Goal: Task Accomplishment & Management: Complete application form

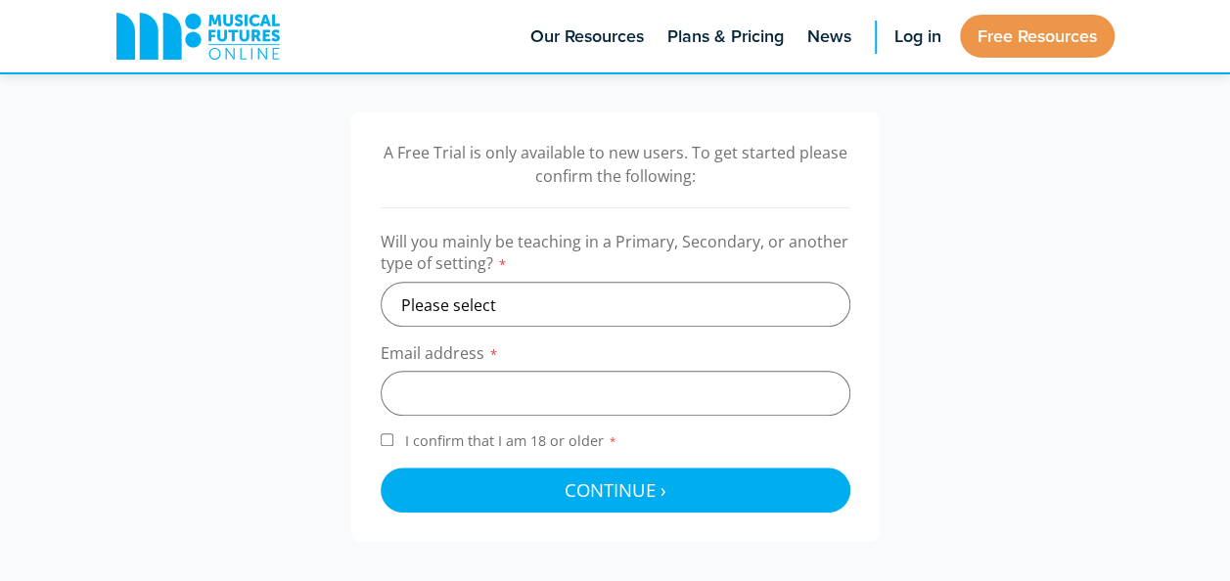
scroll to position [587, 0]
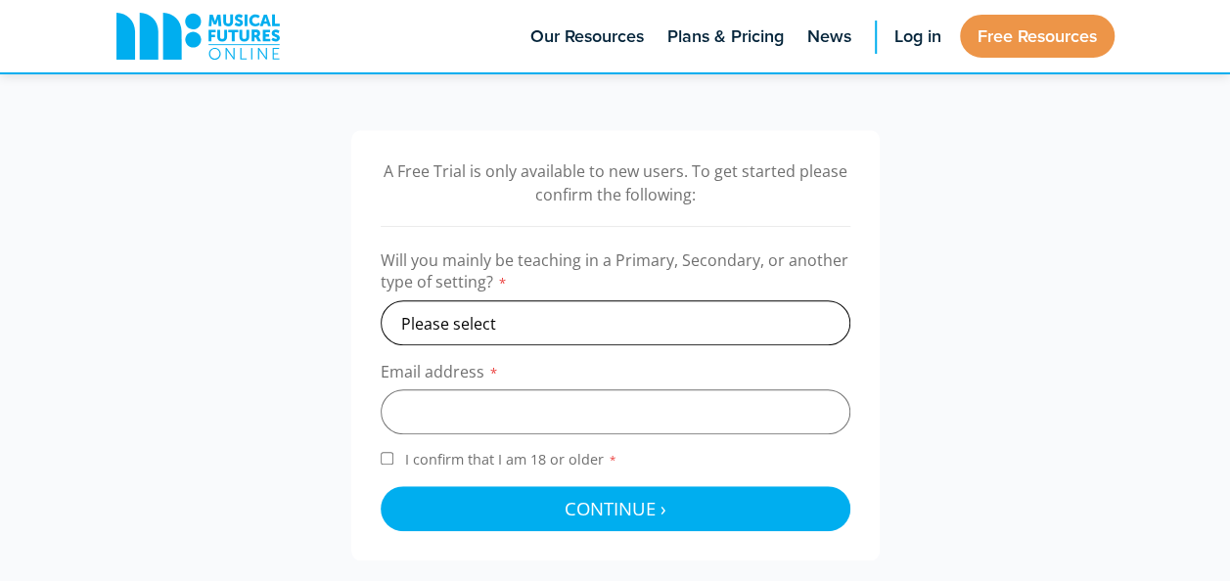
click at [590, 333] on select "Please select Primary Secondary Other" at bounding box center [616, 322] width 470 height 45
select select "primary"
click at [381, 300] on select "Please select Primary Secondary Other" at bounding box center [616, 322] width 470 height 45
click at [511, 422] on input "email" at bounding box center [616, 411] width 470 height 45
type input "[EMAIL_ADDRESS][DOMAIN_NAME]"
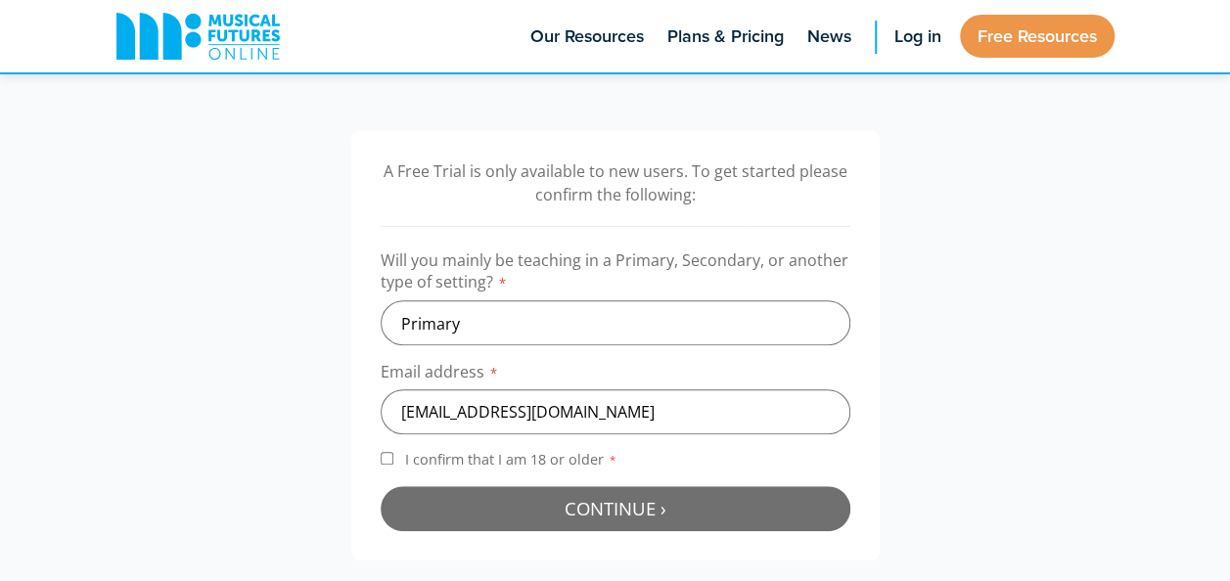
click at [558, 495] on button "Continue › Checking your details..." at bounding box center [616, 508] width 470 height 45
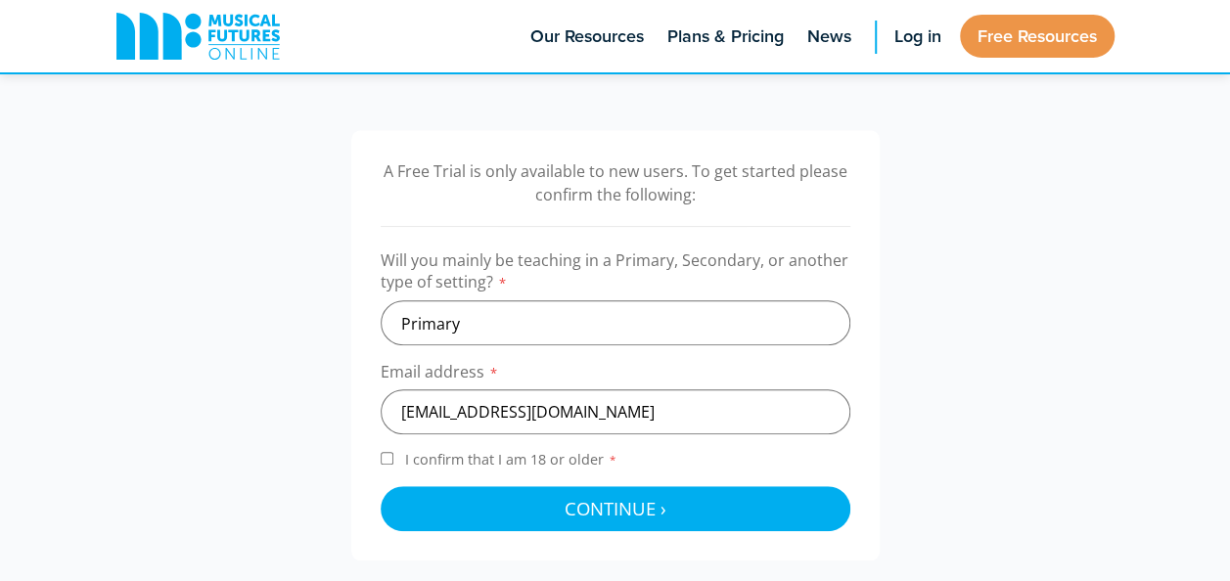
click at [394, 464] on label "I confirm that I am 18 or older *" at bounding box center [616, 463] width 470 height 26
click at [393, 464] on input "I confirm that I am 18 or older *" at bounding box center [387, 458] width 13 height 13
checkbox input "true"
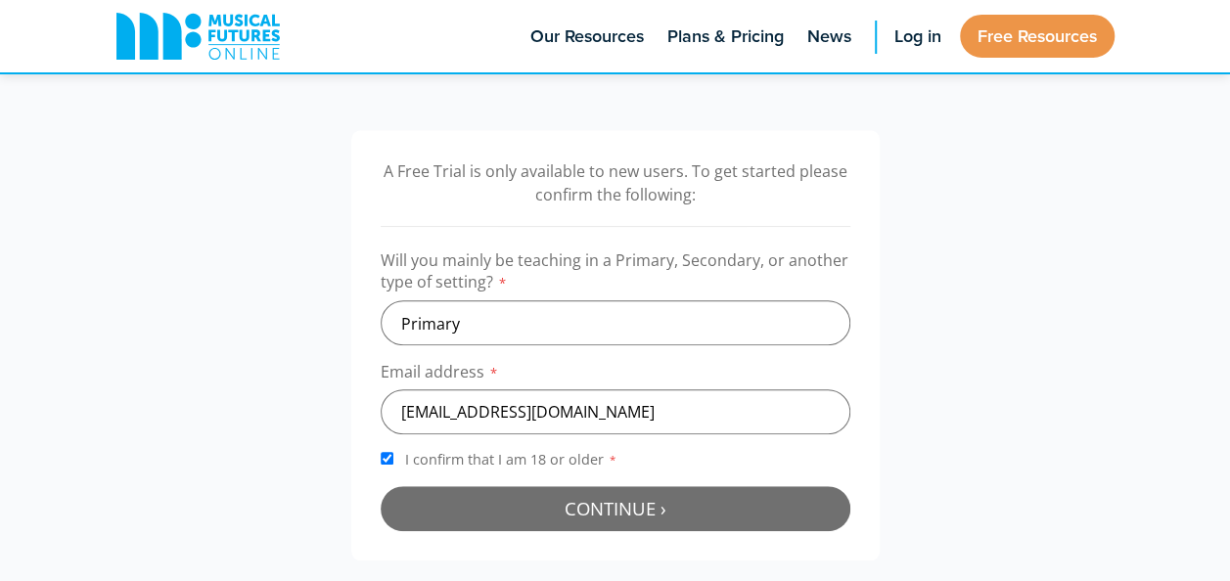
click at [510, 519] on button "Continue › Checking your details..." at bounding box center [616, 508] width 470 height 45
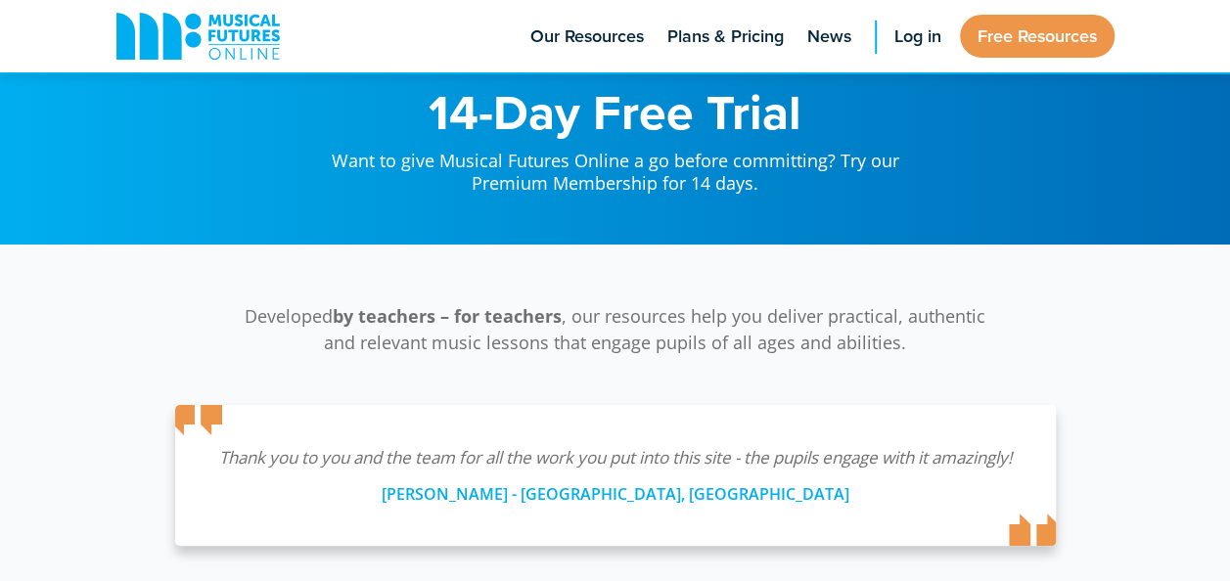
scroll to position [0, 0]
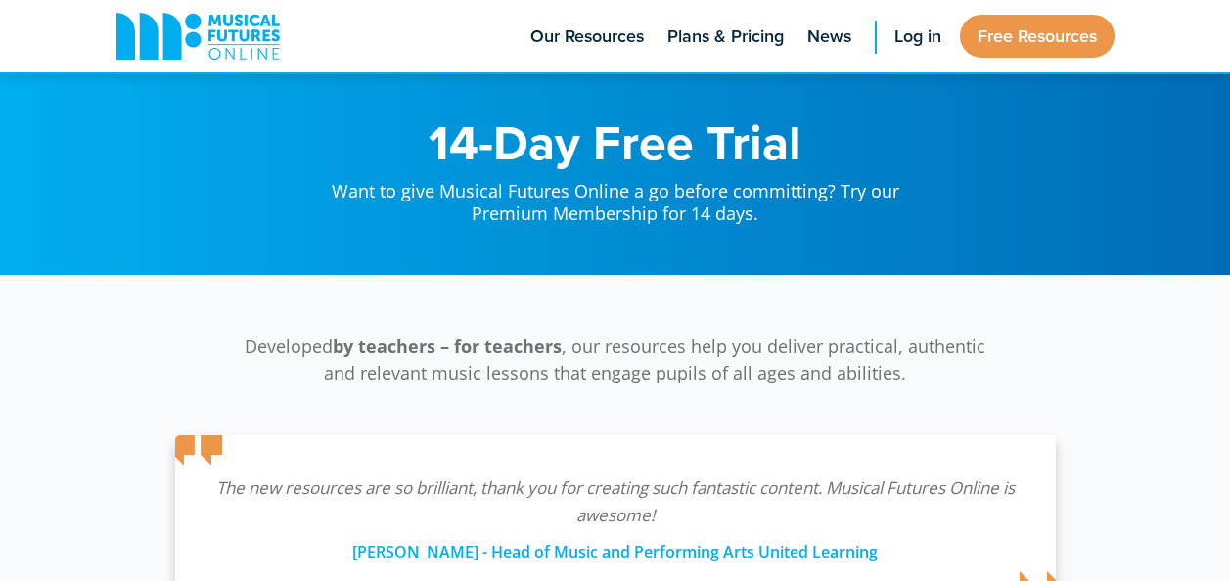
scroll to position [638, 0]
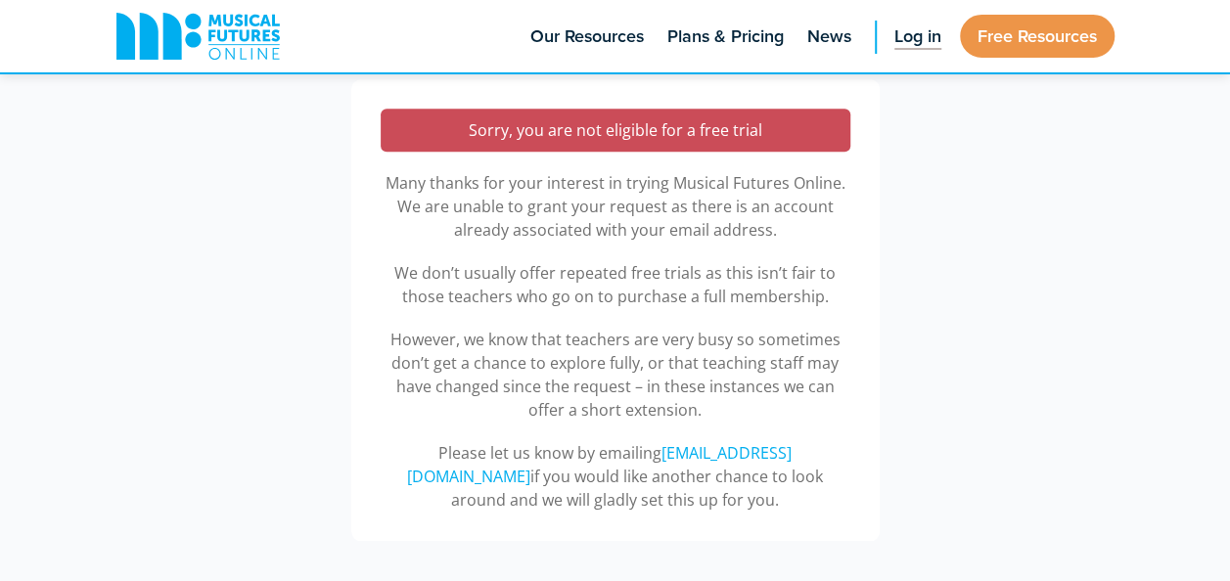
click at [898, 52] on link "Log in" at bounding box center [918, 36] width 67 height 72
